Goal: Browse casually

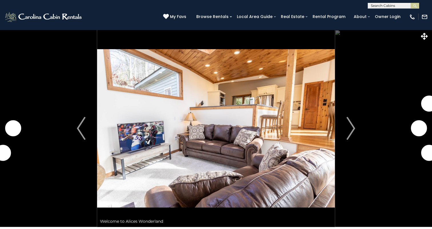
click at [351, 133] on img "Next" at bounding box center [351, 128] width 9 height 23
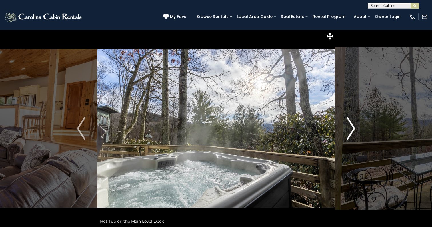
click at [352, 134] on img "Next" at bounding box center [351, 128] width 9 height 23
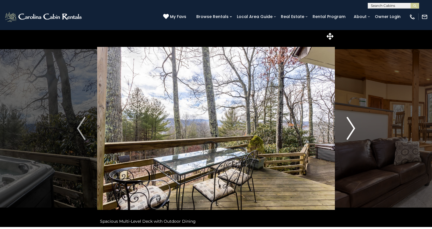
click at [352, 134] on img "Next" at bounding box center [351, 128] width 9 height 23
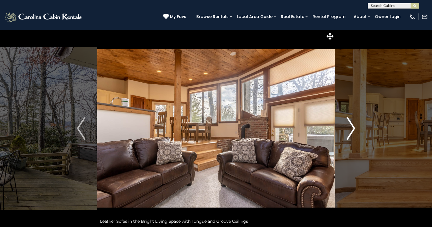
click at [352, 134] on img "Next" at bounding box center [351, 128] width 9 height 23
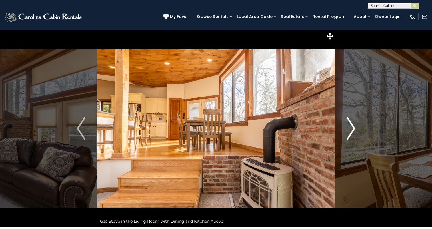
click at [353, 134] on img "Next" at bounding box center [351, 128] width 9 height 23
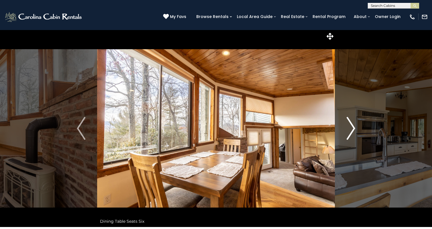
click at [353, 134] on img "Next" at bounding box center [351, 128] width 9 height 23
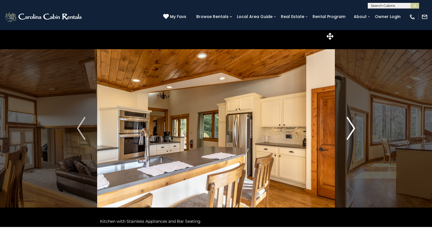
click at [353, 134] on img "Next" at bounding box center [351, 128] width 9 height 23
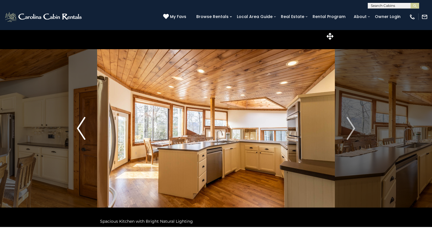
click at [74, 130] on button "Previous" at bounding box center [81, 128] width 32 height 197
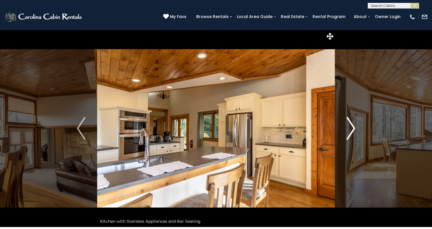
click at [351, 124] on img "Next" at bounding box center [351, 128] width 9 height 23
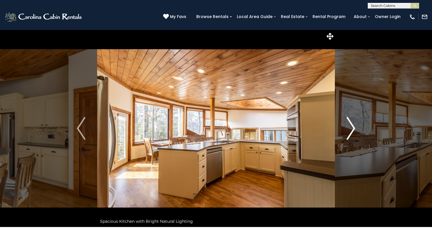
click at [351, 124] on img "Next" at bounding box center [351, 128] width 9 height 23
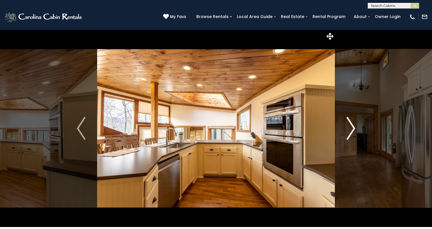
click at [351, 124] on img "Next" at bounding box center [351, 128] width 9 height 23
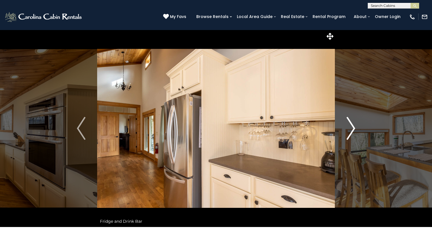
click at [351, 124] on img "Next" at bounding box center [351, 128] width 9 height 23
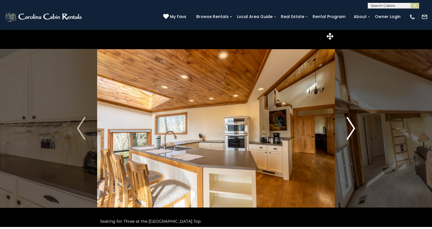
click at [352, 125] on img "Next" at bounding box center [351, 128] width 9 height 23
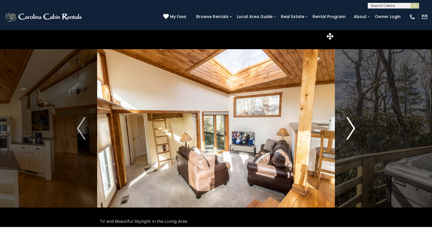
click at [352, 125] on img "Next" at bounding box center [351, 128] width 9 height 23
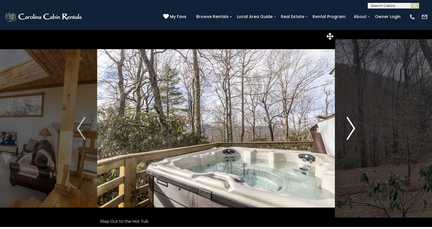
click at [352, 126] on img "Next" at bounding box center [351, 128] width 9 height 23
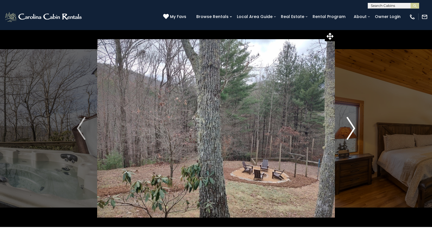
click at [352, 126] on img "Next" at bounding box center [351, 128] width 9 height 23
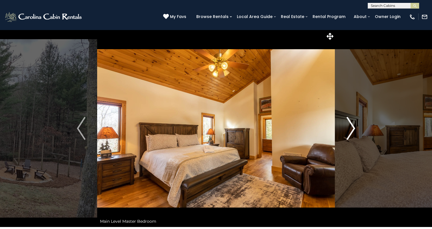
click at [352, 126] on img "Next" at bounding box center [351, 128] width 9 height 23
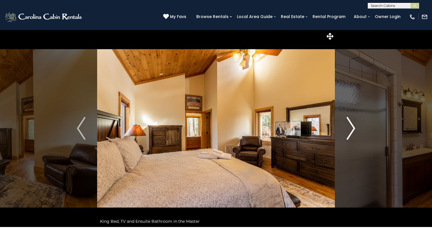
click at [352, 126] on img "Next" at bounding box center [351, 128] width 9 height 23
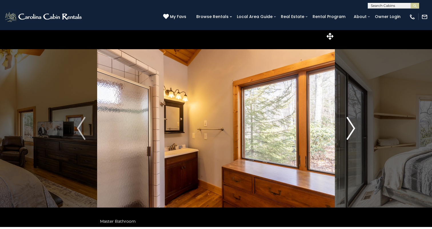
click at [352, 126] on img "Next" at bounding box center [351, 128] width 9 height 23
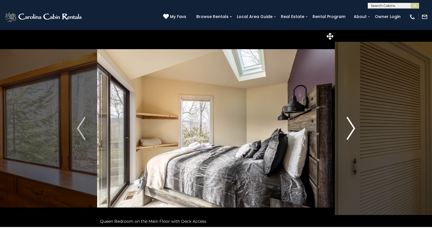
click at [352, 126] on img "Next" at bounding box center [351, 128] width 9 height 23
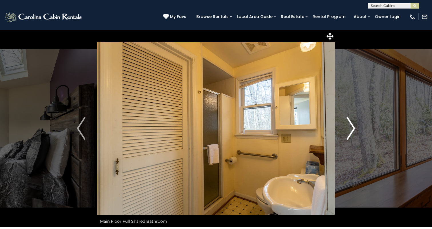
click at [352, 126] on img "Next" at bounding box center [351, 128] width 9 height 23
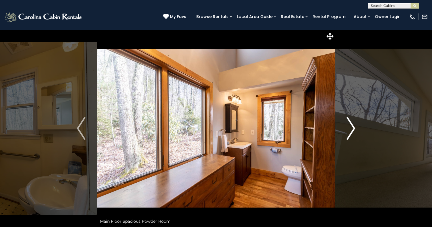
click at [352, 126] on img "Next" at bounding box center [351, 128] width 9 height 23
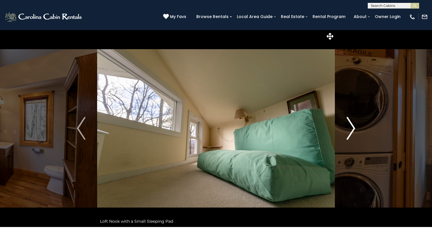
click at [352, 126] on img "Next" at bounding box center [351, 128] width 9 height 23
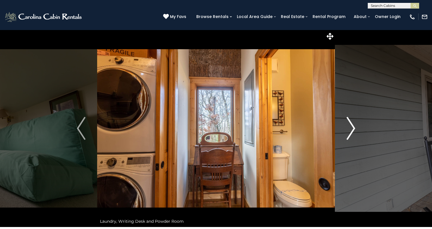
click at [352, 126] on img "Next" at bounding box center [351, 128] width 9 height 23
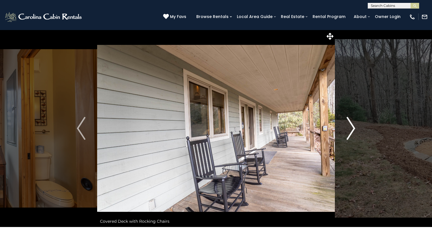
click at [352, 126] on img "Next" at bounding box center [351, 128] width 9 height 23
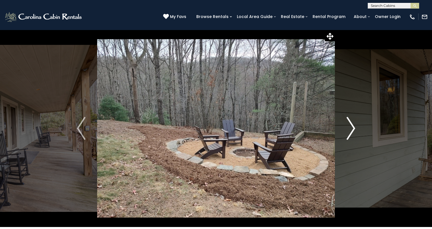
click at [352, 126] on img "Next" at bounding box center [351, 128] width 9 height 23
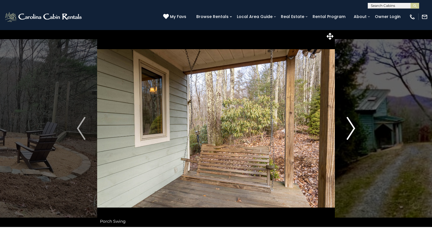
click at [352, 126] on img "Next" at bounding box center [351, 128] width 9 height 23
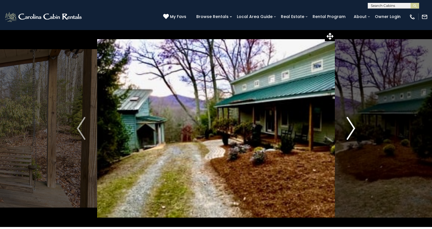
click at [352, 126] on img "Next" at bounding box center [351, 128] width 9 height 23
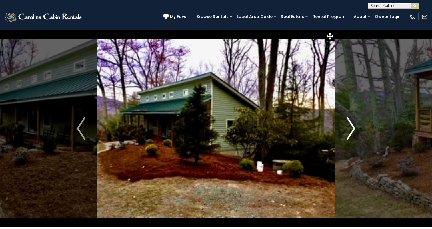
click at [352, 126] on img "Next" at bounding box center [351, 128] width 9 height 23
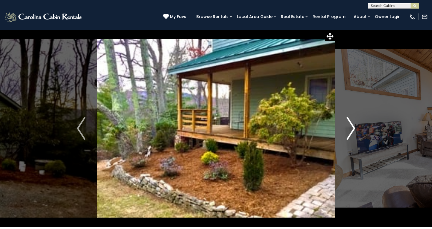
click at [352, 126] on img "Next" at bounding box center [351, 128] width 9 height 23
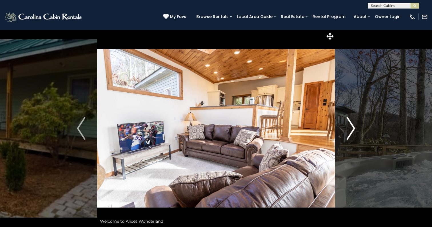
click at [352, 126] on img "Next" at bounding box center [351, 128] width 9 height 23
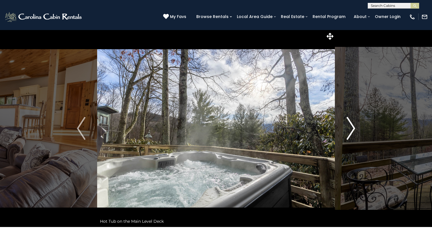
click at [352, 126] on img "Next" at bounding box center [351, 128] width 9 height 23
